Goal: Navigation & Orientation: Find specific page/section

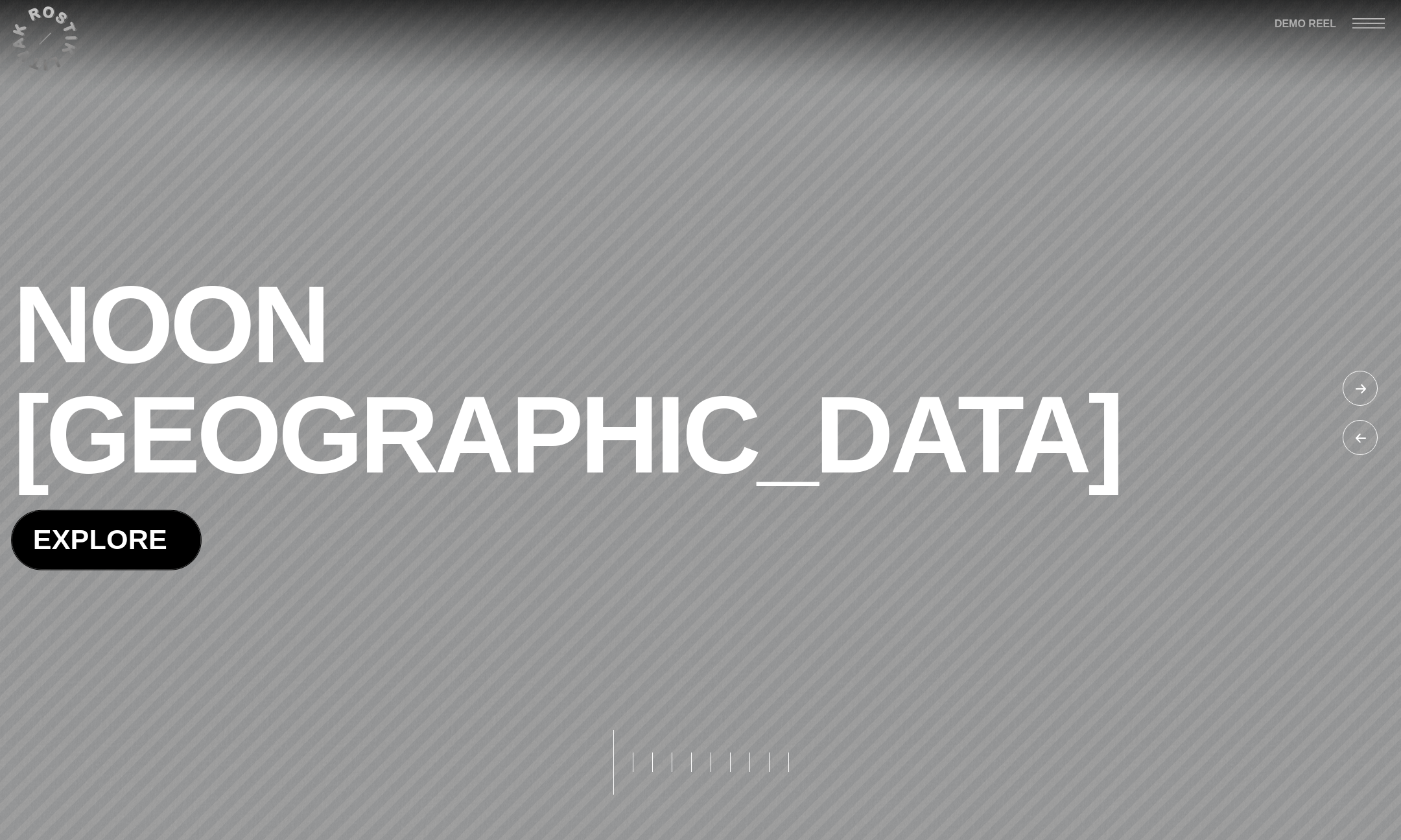
click at [137, 551] on span at bounding box center [106, 540] width 190 height 58
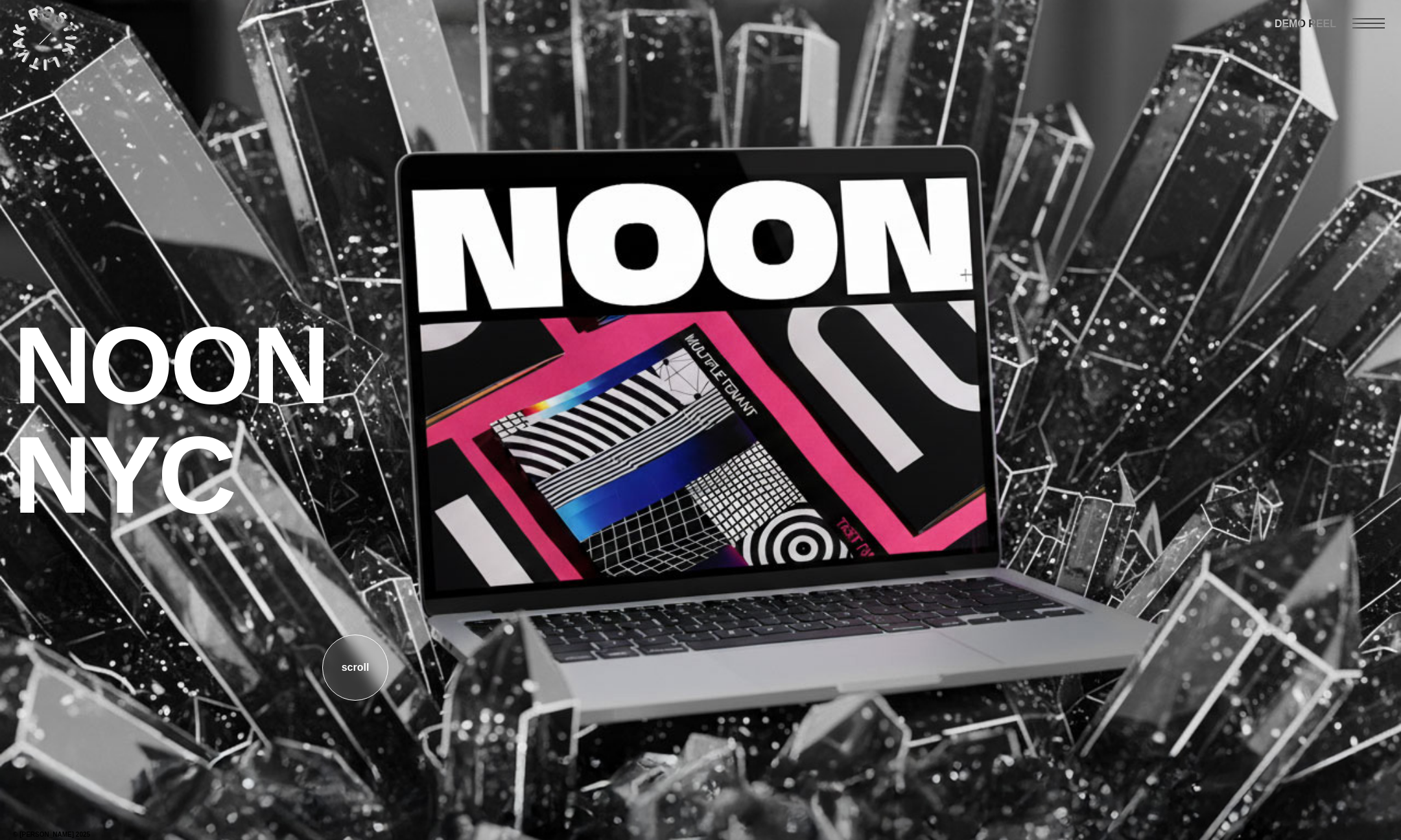
drag, startPoint x: 358, startPoint y: 661, endPoint x: 356, endPoint y: 644, distance: 17.1
click at [358, 661] on div "o" at bounding box center [360, 667] width 6 height 64
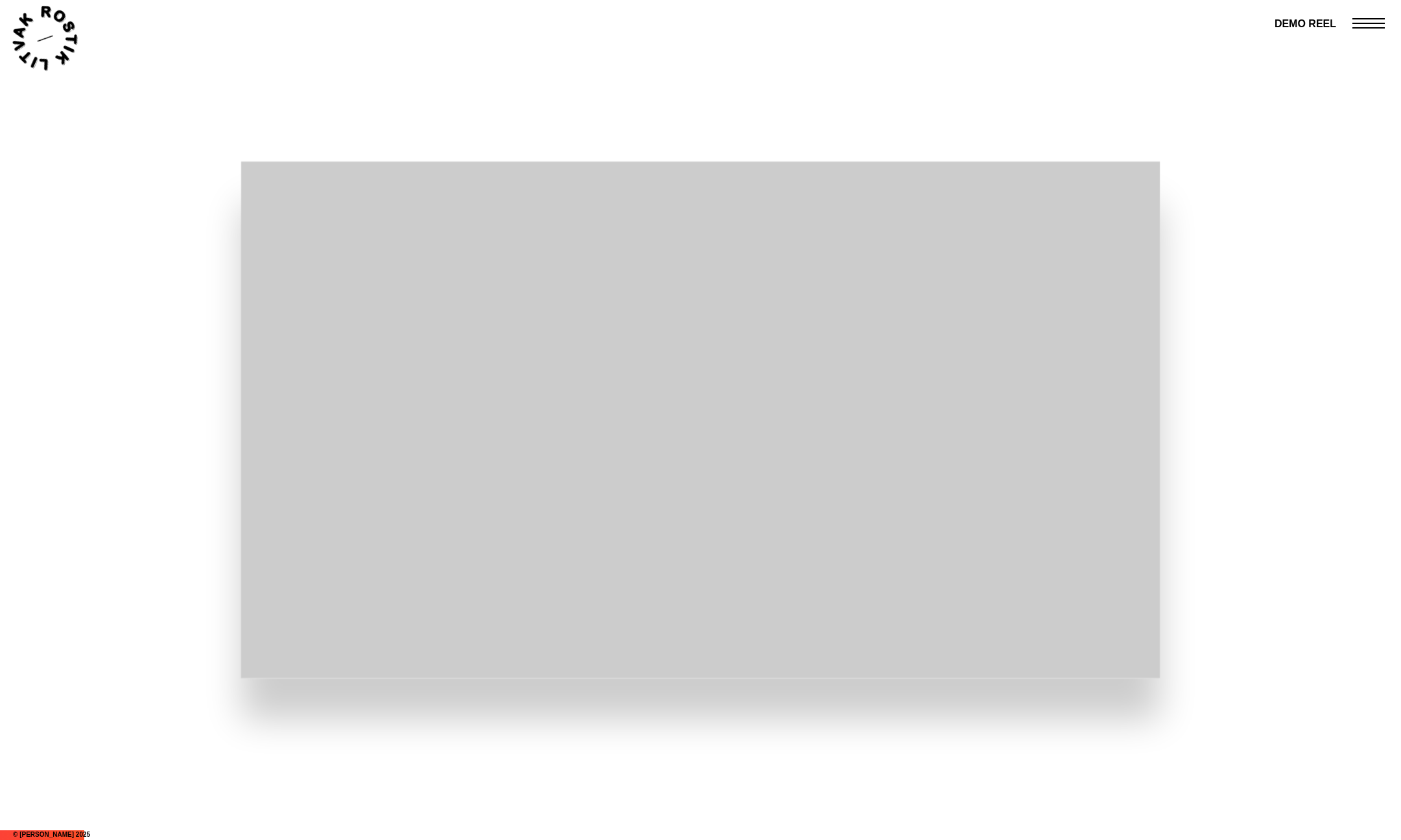
scroll to position [1181, 0]
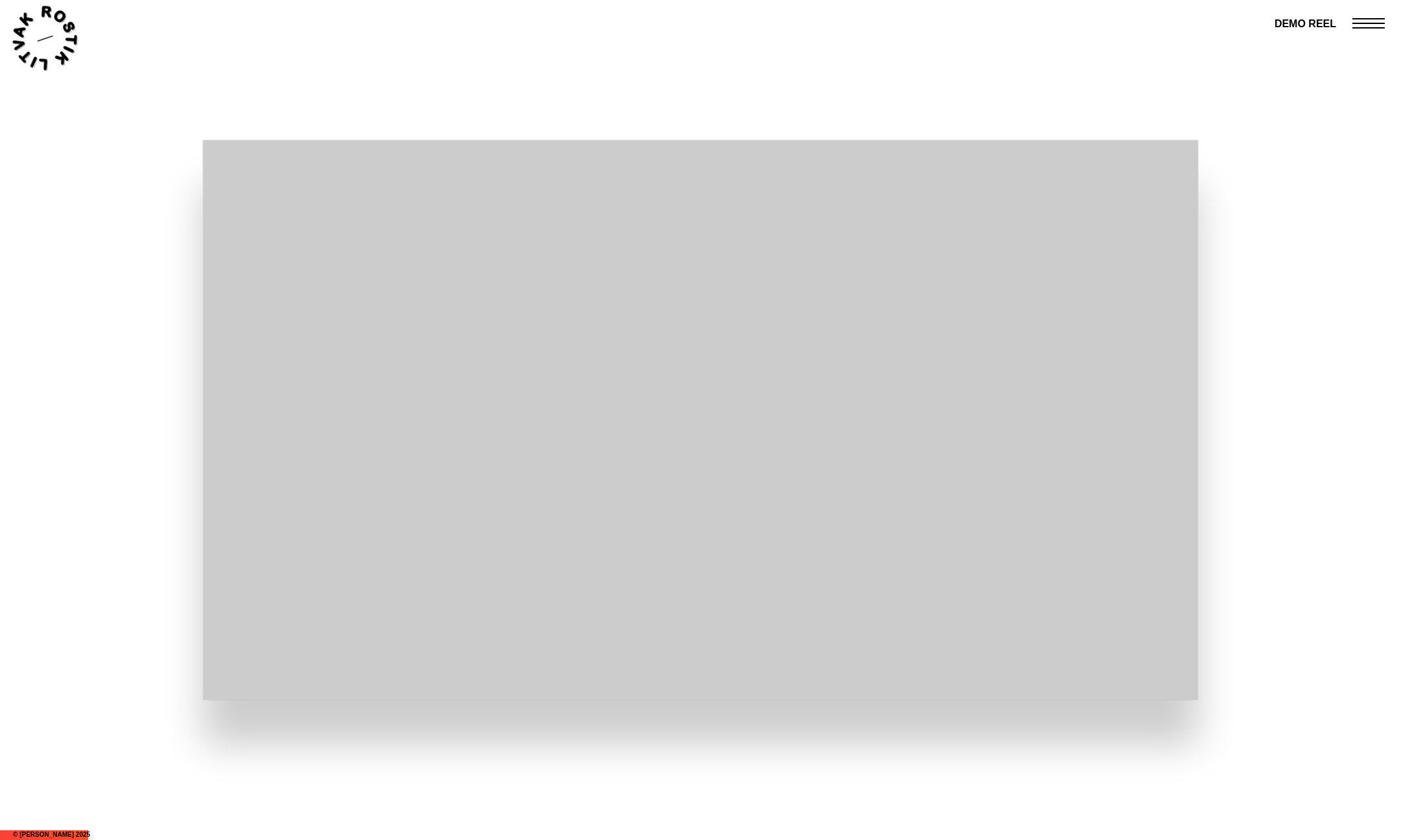
click at [551, 733] on div at bounding box center [700, 420] width 1401 height 840
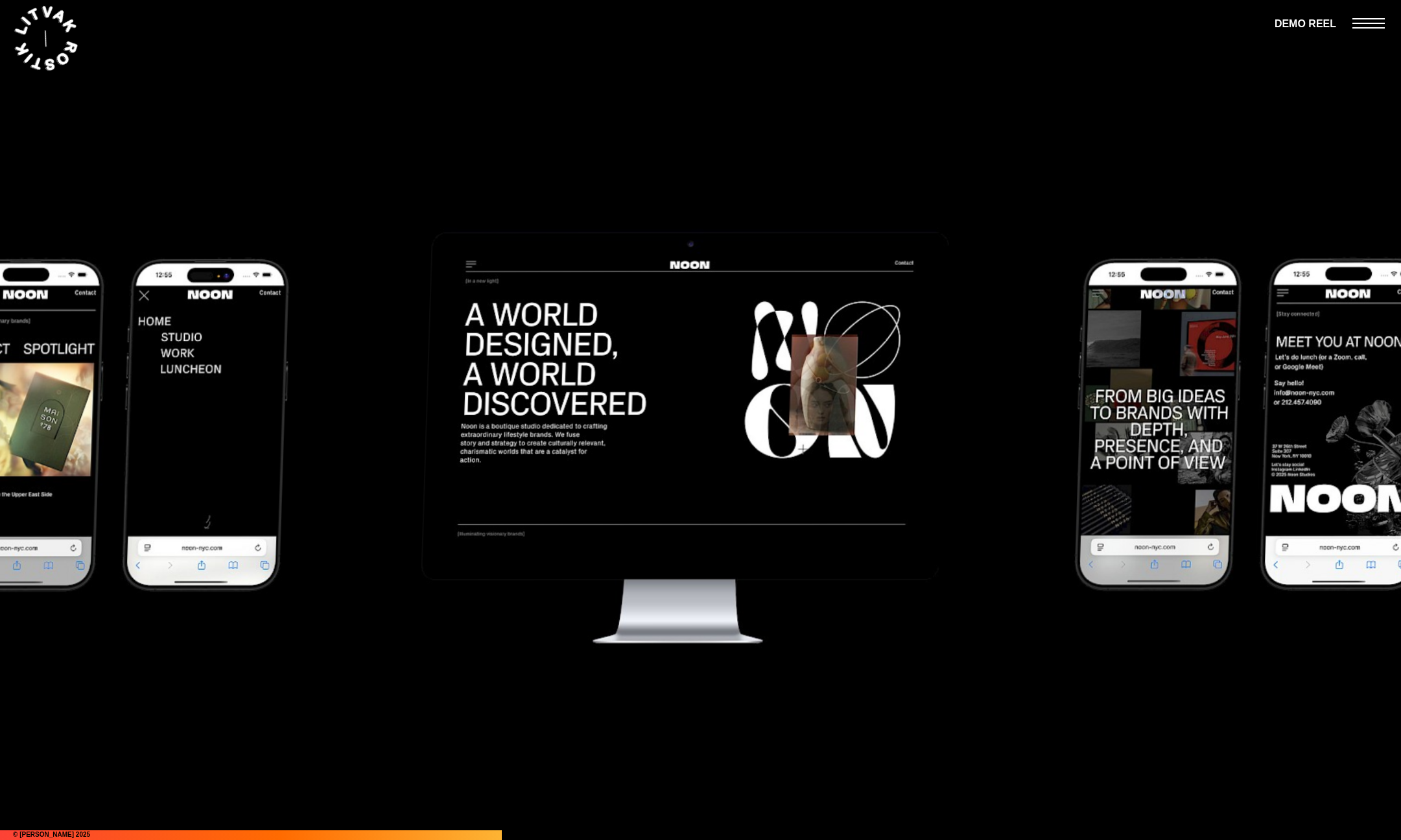
scroll to position [6433, 0]
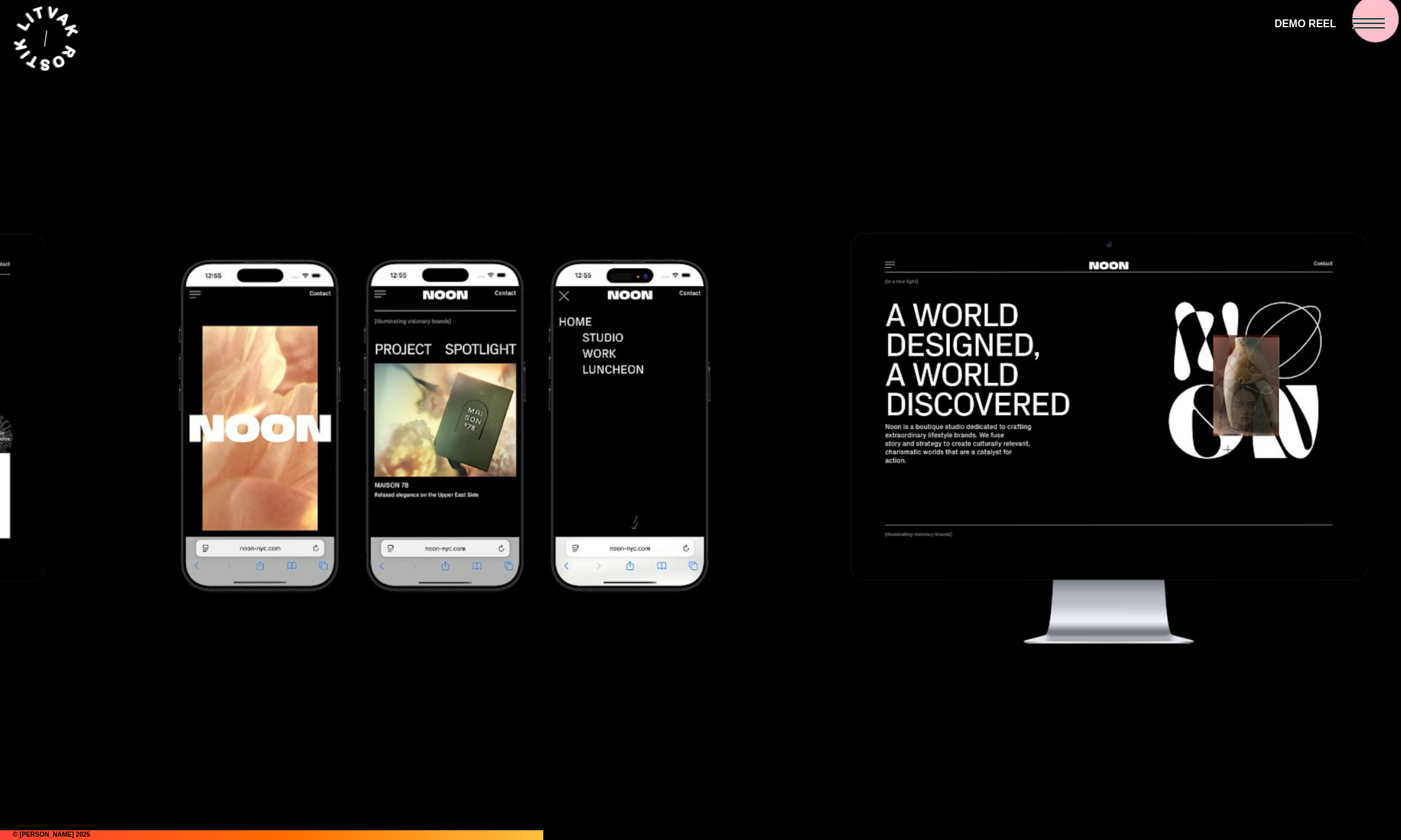
click at [1376, 19] on div at bounding box center [1377, 23] width 49 height 45
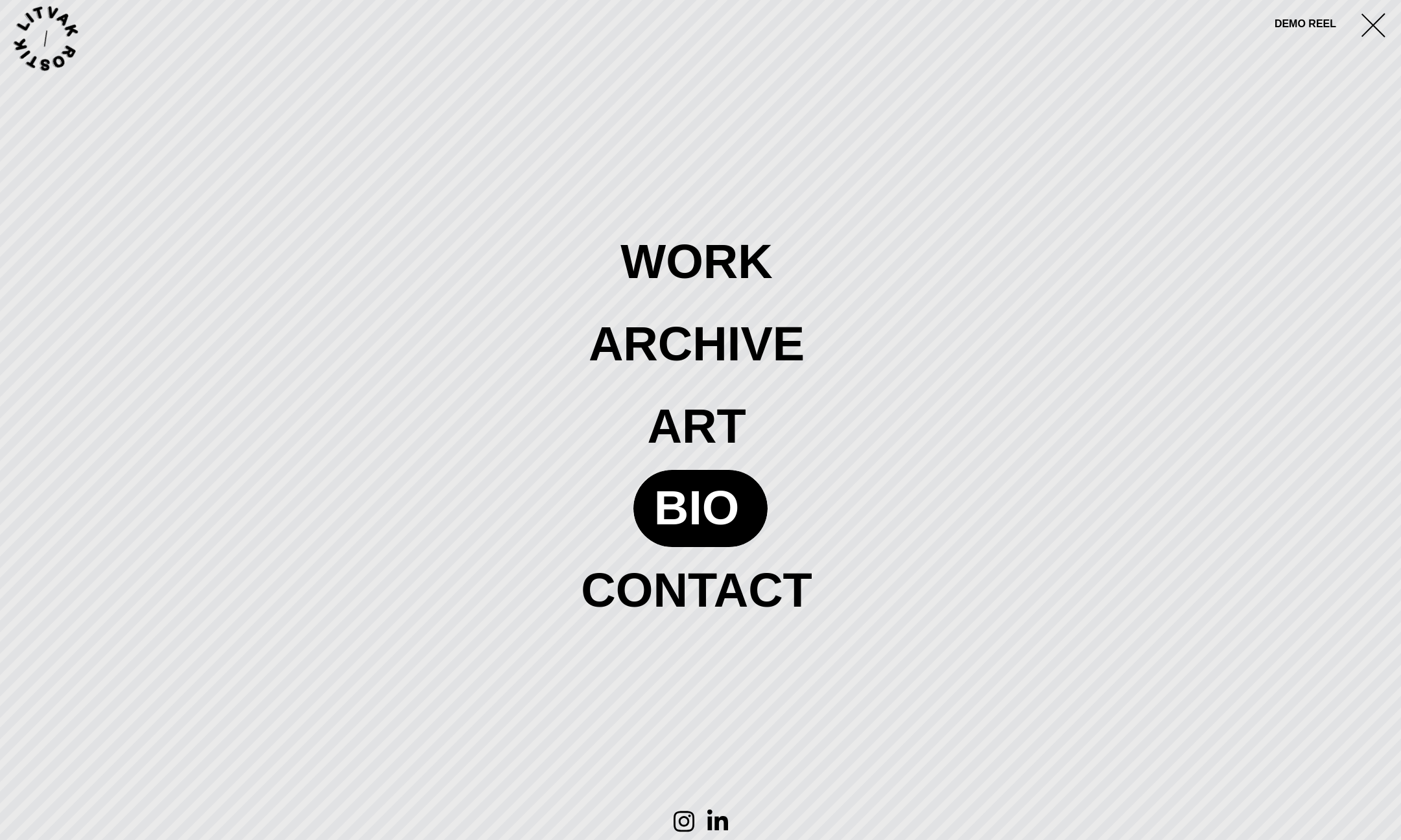
click at [704, 519] on span at bounding box center [700, 508] width 135 height 76
